Goal: Find specific page/section: Find specific page/section

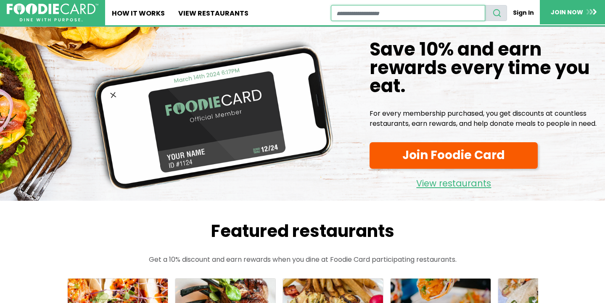
click at [421, 15] on input "restaurant search" at bounding box center [408, 13] width 154 height 16
type input "*******"
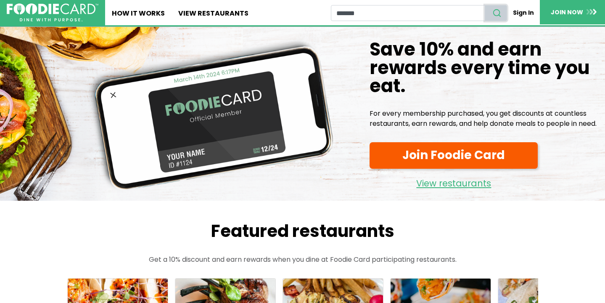
click at [501, 14] on icon "search" at bounding box center [496, 12] width 9 height 9
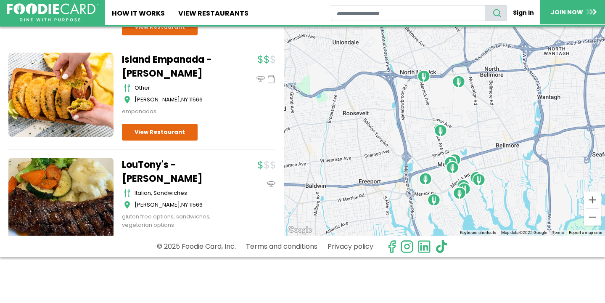
scroll to position [53, 0]
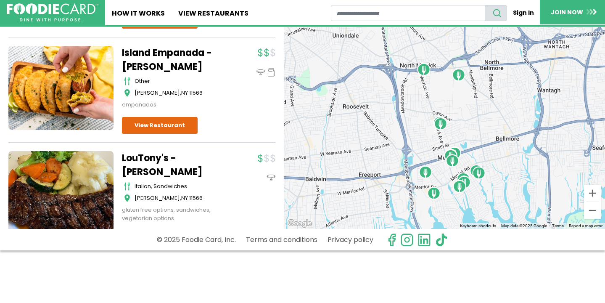
click at [155, 230] on link "View Restaurant" at bounding box center [160, 238] width 76 height 17
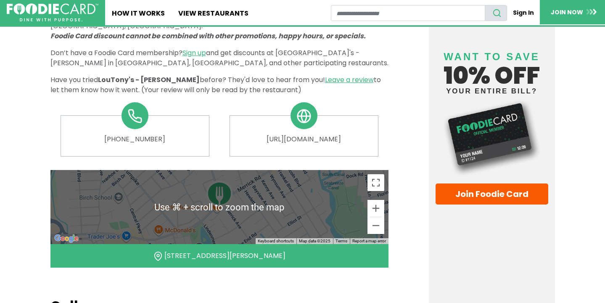
scroll to position [271, 0]
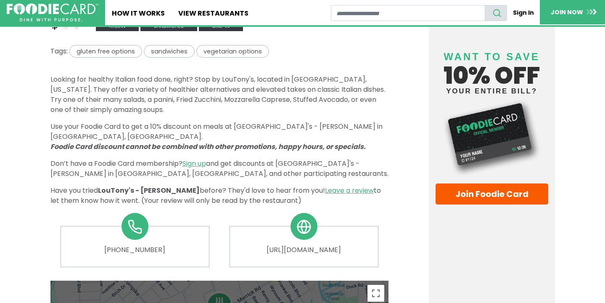
click at [305, 230] on div "Website" at bounding box center [304, 226] width 27 height 27
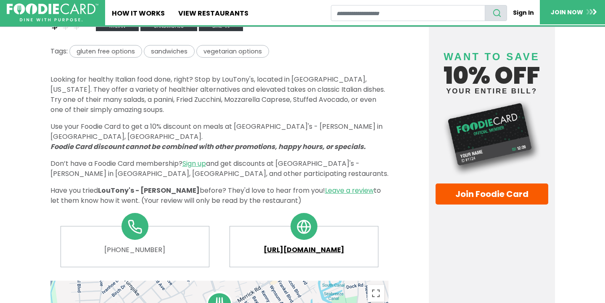
click at [305, 245] on link "[URL][DOMAIN_NAME]" at bounding box center [304, 250] width 135 height 10
